Goal: Find contact information: Find contact information

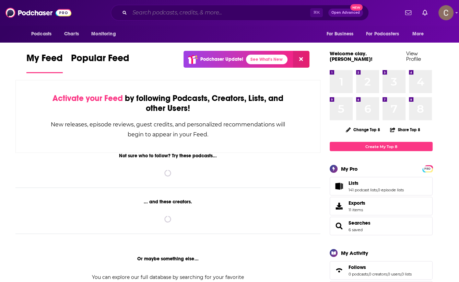
click at [159, 15] on input "Search podcasts, credits, & more..." at bounding box center [220, 12] width 180 height 11
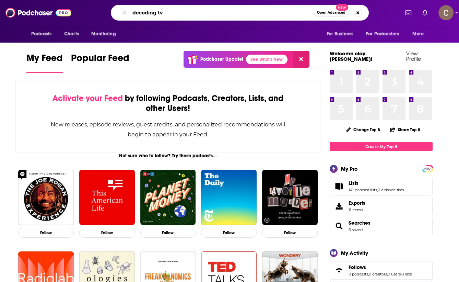
type input "decoding tv"
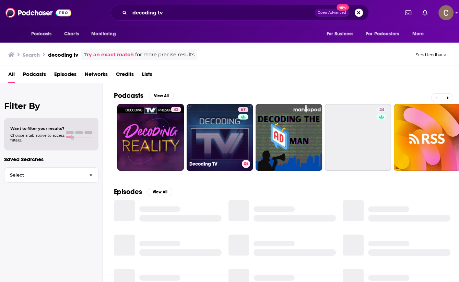
click at [227, 130] on link "67 Decoding TV" at bounding box center [220, 137] width 67 height 67
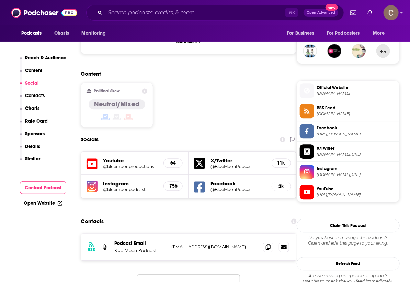
scroll to position [506, 0]
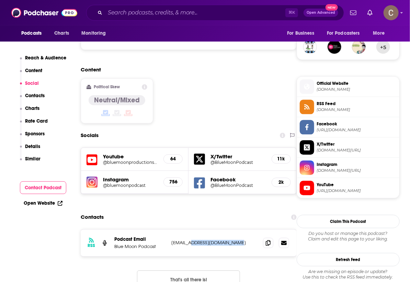
drag, startPoint x: 242, startPoint y: 193, endPoint x: 191, endPoint y: 194, distance: 51.5
click at [191, 239] on p "contact@bluemoonpodcast.com" at bounding box center [214, 242] width 86 height 6
copy p "bluemoonpodcast.com"
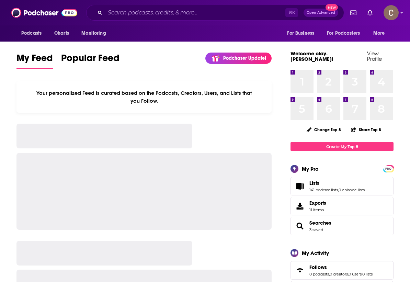
click at [143, 21] on div "Podcasts Charts Monitoring ⌘ K Open Advanced New For Business For Podcasters Mo…" at bounding box center [205, 12] width 410 height 25
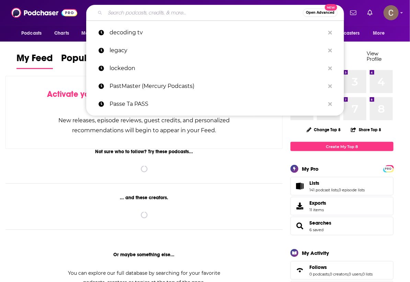
click at [143, 12] on input "Search podcasts, credits, & more..." at bounding box center [204, 12] width 198 height 11
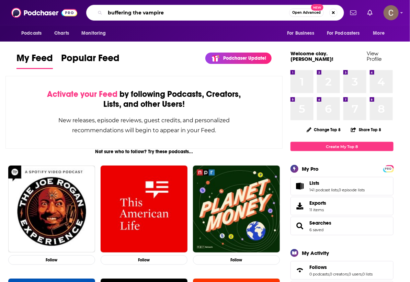
type input "buffering the vampire"
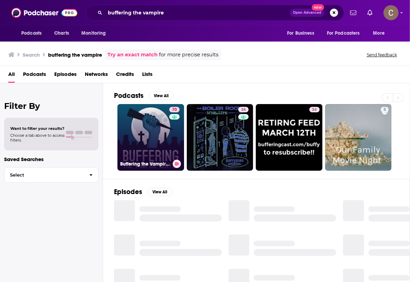
click at [153, 131] on link "70 Buffering the Vampire Slayer | A Buffy the Vampire Slayer Podcast" at bounding box center [150, 137] width 67 height 67
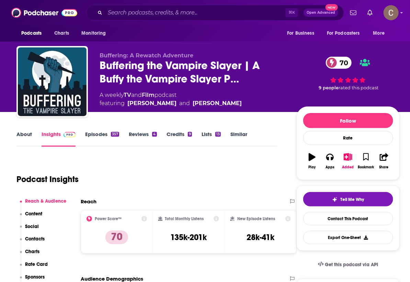
click at [99, 136] on link "Episodes 357" at bounding box center [102, 139] width 34 height 16
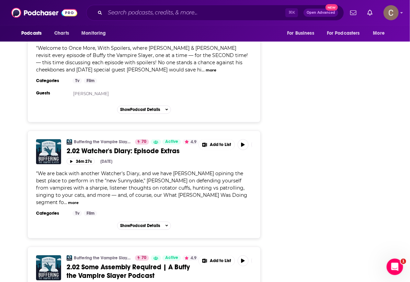
scroll to position [1522, 0]
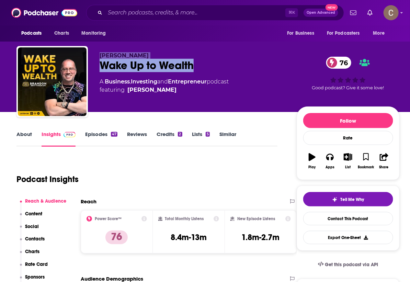
drag, startPoint x: 205, startPoint y: 65, endPoint x: 103, endPoint y: 48, distance: 103.6
click at [103, 48] on div "Brandon Brittingham Wake Up to Wealth 76 A Business , Investing and Entrepreneu…" at bounding box center [207, 83] width 383 height 74
copy div "Brandon Brittingham Wake Up to Wealth"
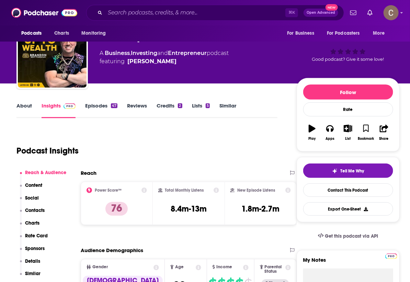
scroll to position [31, 0]
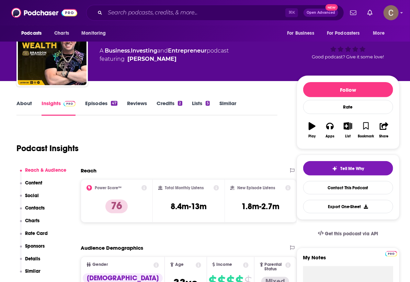
click at [101, 105] on link "Episodes 47" at bounding box center [101, 108] width 32 height 16
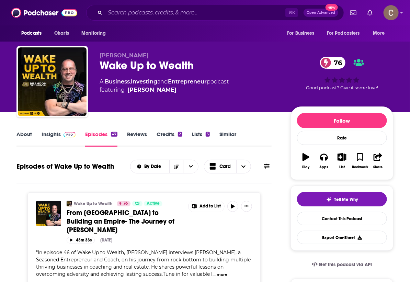
click at [50, 134] on link "Insights" at bounding box center [59, 139] width 34 height 16
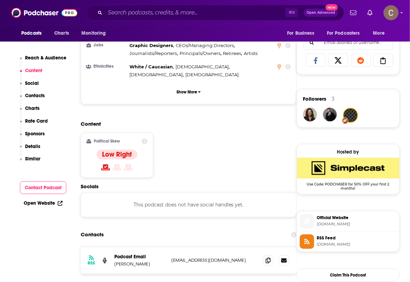
scroll to position [492, 0]
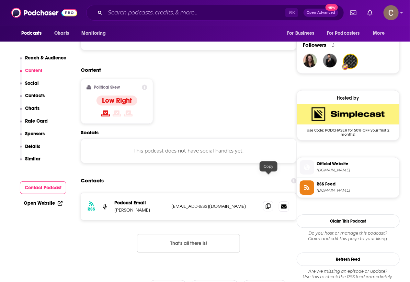
click at [263, 201] on span at bounding box center [268, 206] width 10 height 10
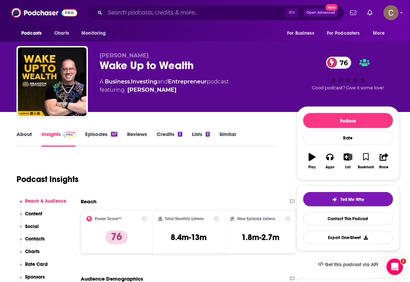
scroll to position [0, 0]
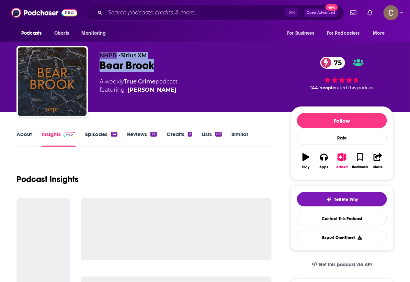
drag, startPoint x: 165, startPoint y: 64, endPoint x: 95, endPoint y: 57, distance: 70.3
click at [95, 57] on div "NHPR • Sirius XM Bear Brook 75 A weekly True Crime podcast featuring Jason Moon…" at bounding box center [204, 83] width 377 height 74
copy div "NHPR • Sirius XM Bear Brook"
